Goal: Information Seeking & Learning: Learn about a topic

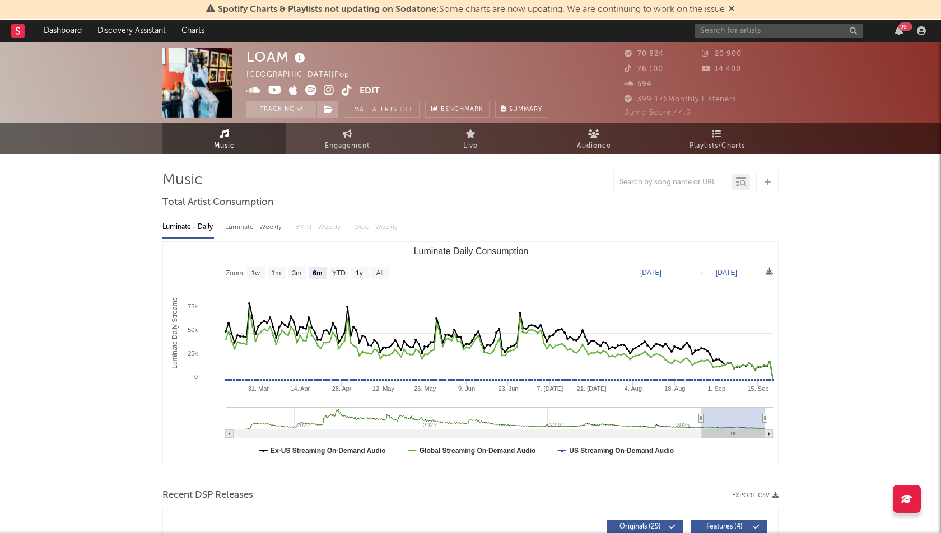
select select "6m"
click at [364, 134] on link "Engagement" at bounding box center [347, 138] width 123 height 31
select select "1w"
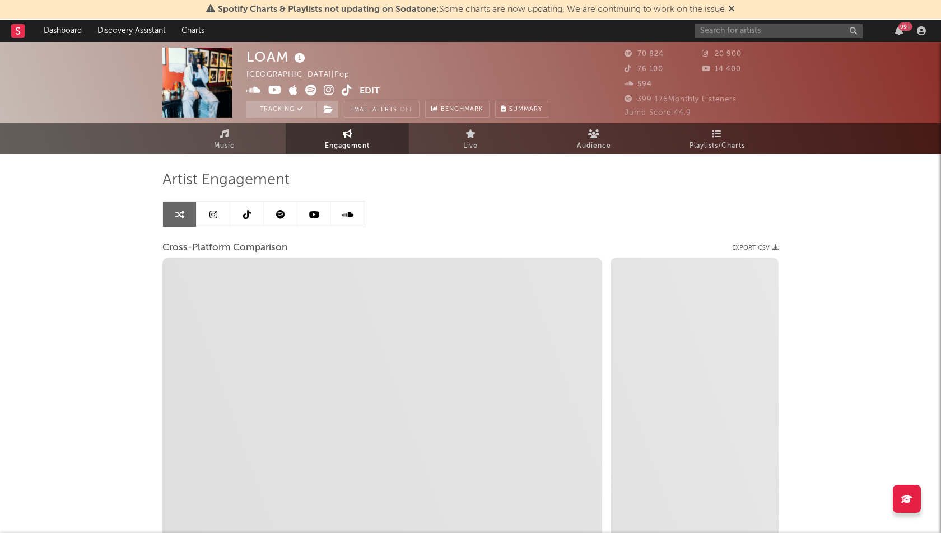
select select "1m"
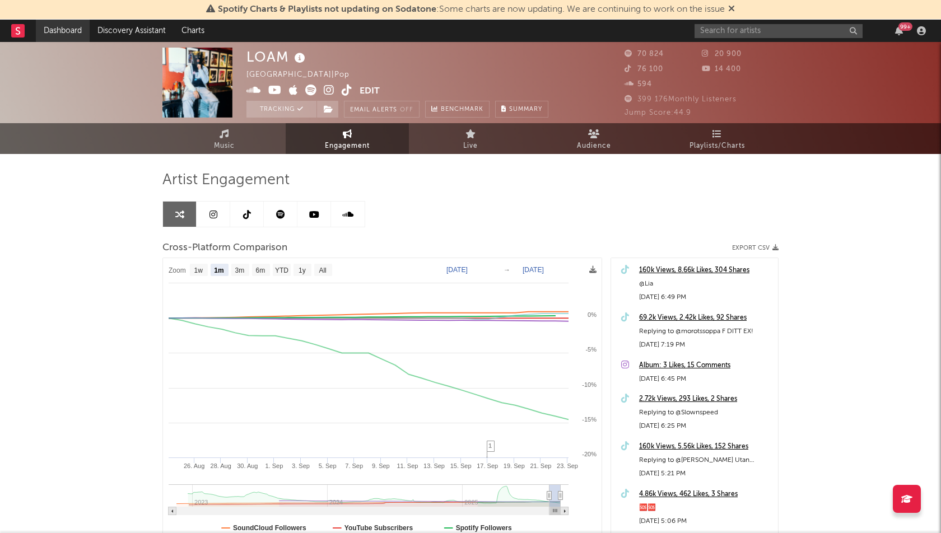
click at [64, 35] on link "Dashboard" at bounding box center [63, 31] width 54 height 22
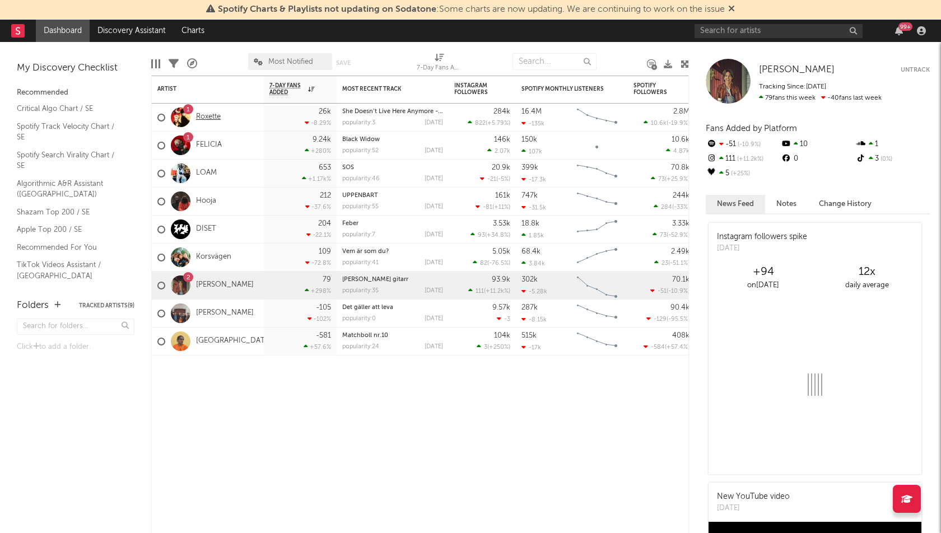
click at [206, 117] on link "Roxette" at bounding box center [208, 118] width 25 height 10
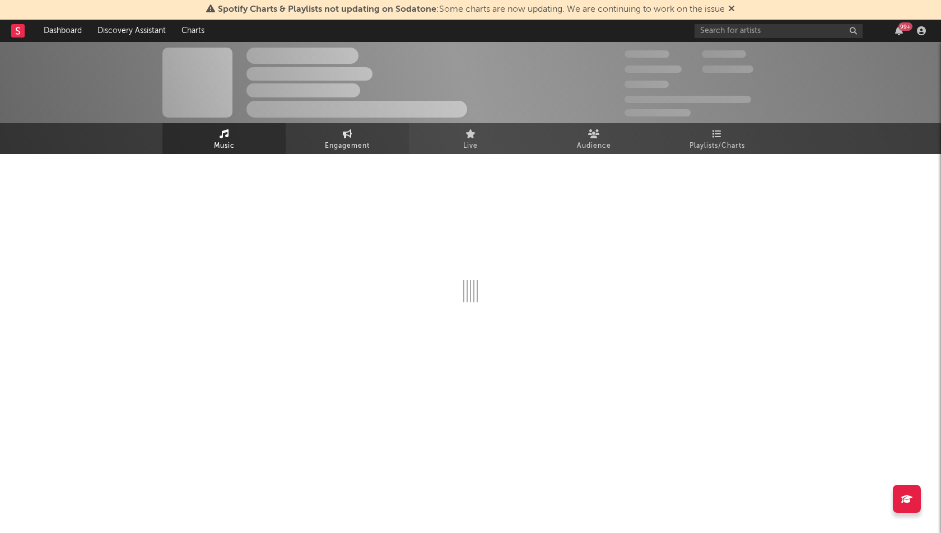
select select "6m"
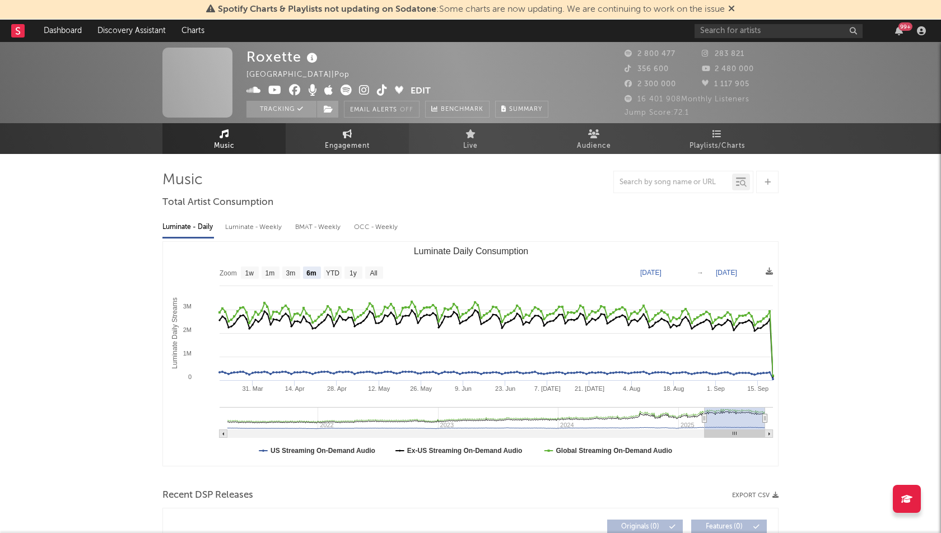
click at [342, 141] on span "Engagement" at bounding box center [347, 145] width 45 height 13
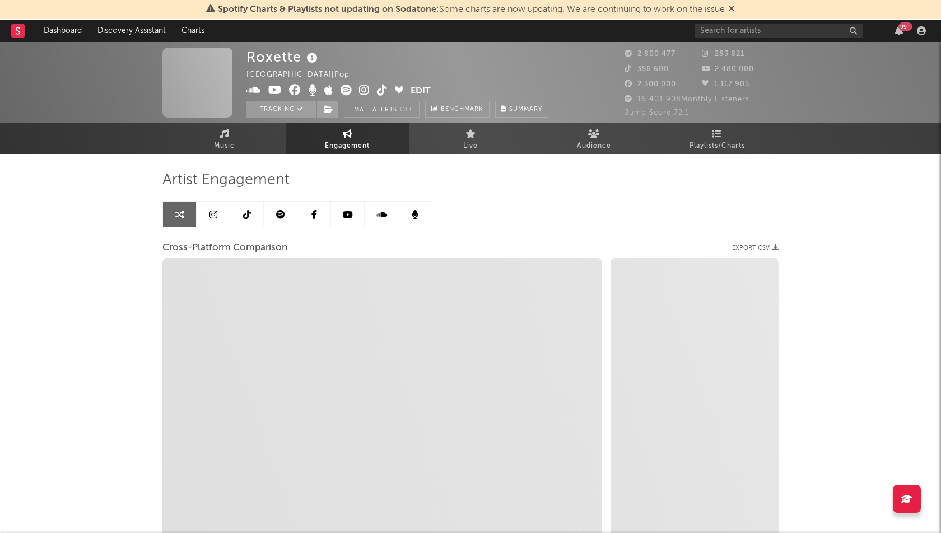
select select "1w"
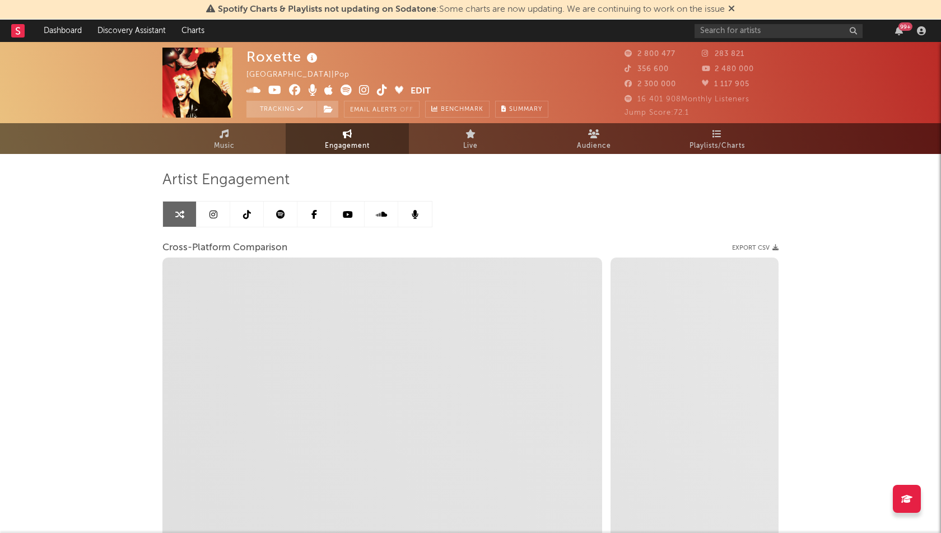
select select "1m"
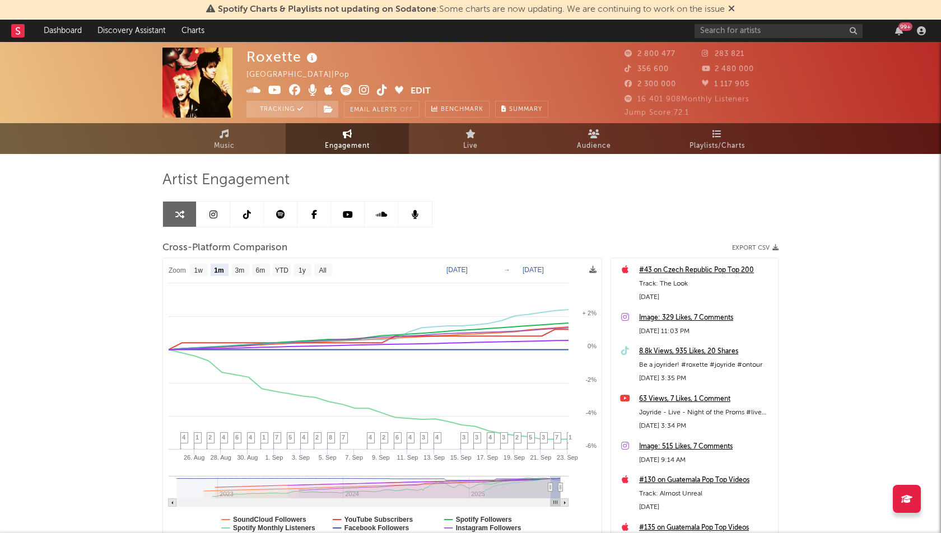
scroll to position [41, 0]
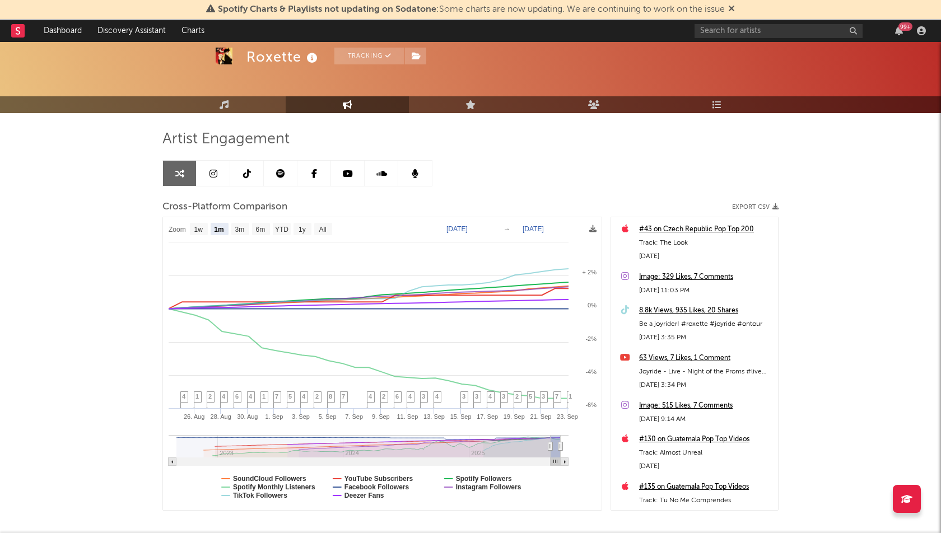
click at [349, 165] on link at bounding box center [348, 173] width 34 height 25
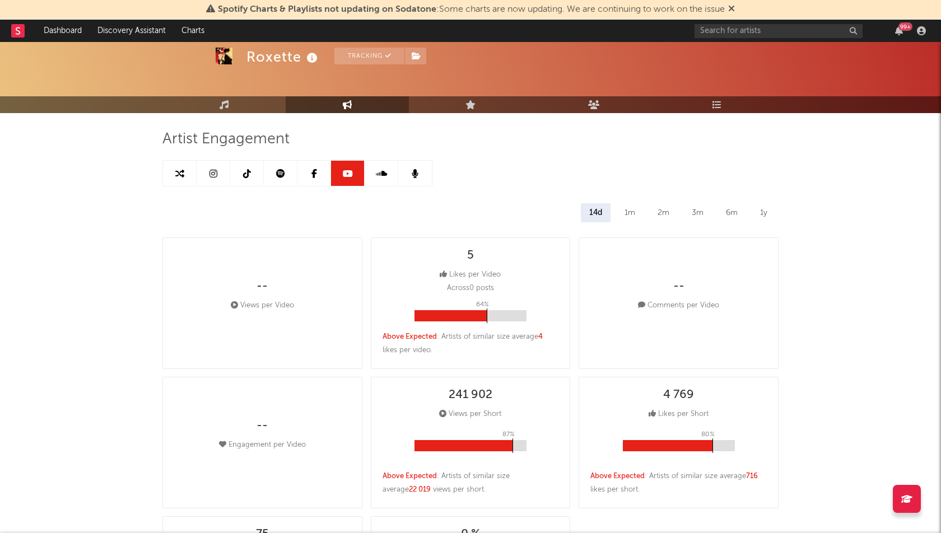
select select "6m"
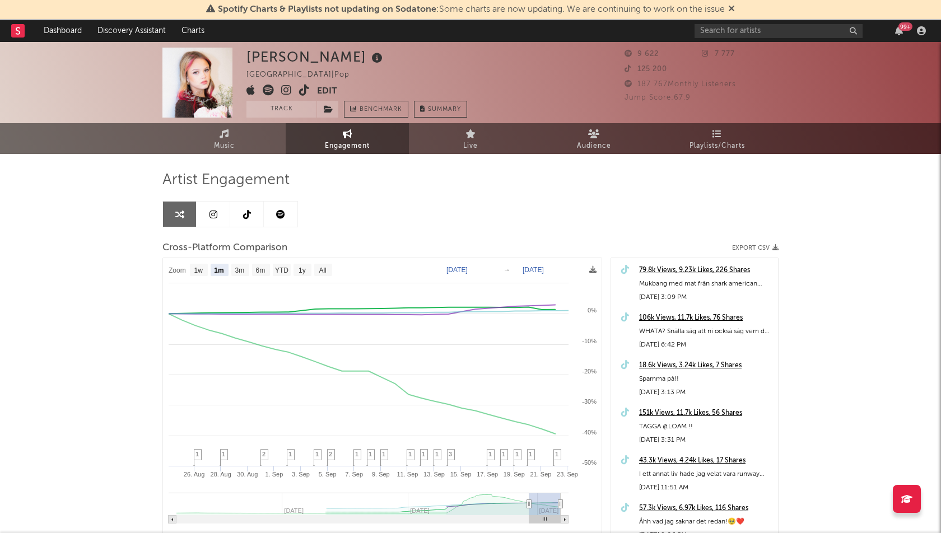
select select "1m"
